Goal: Find specific page/section: Find specific page/section

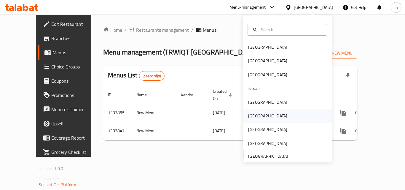
click at [248, 115] on div "[GEOGRAPHIC_DATA]" at bounding box center [267, 116] width 39 height 7
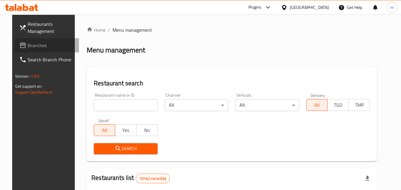
click at [31, 46] on span "Branches" at bounding box center [51, 45] width 47 height 7
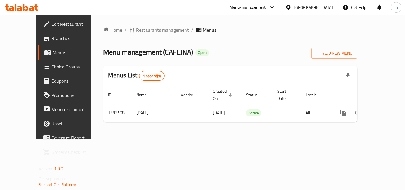
click at [328, 5] on div "[GEOGRAPHIC_DATA]" at bounding box center [313, 7] width 39 height 7
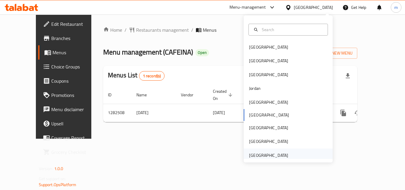
click at [255, 155] on div "[GEOGRAPHIC_DATA]" at bounding box center [268, 155] width 39 height 7
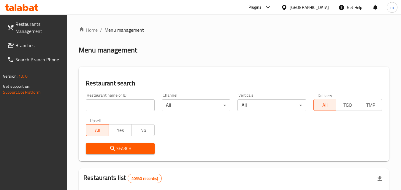
click at [37, 47] on span "Branches" at bounding box center [38, 45] width 47 height 7
